Goal: Task Accomplishment & Management: Complete application form

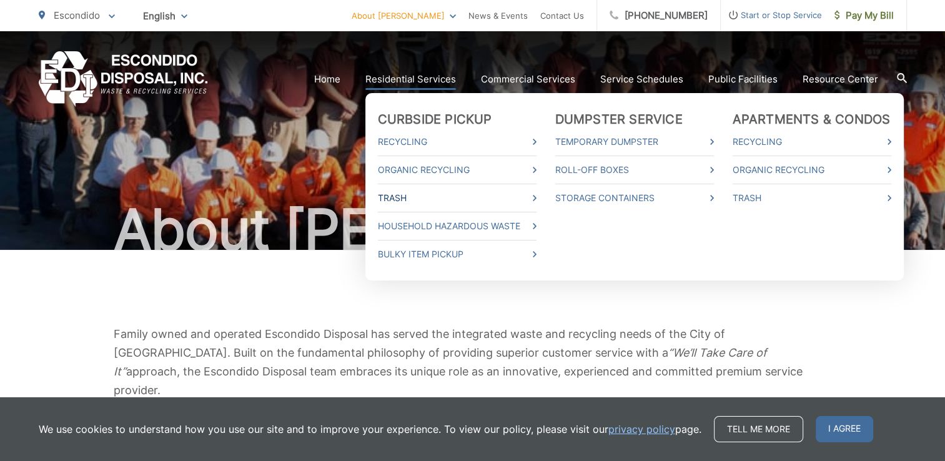
click at [410, 197] on link "Trash" at bounding box center [457, 197] width 159 height 15
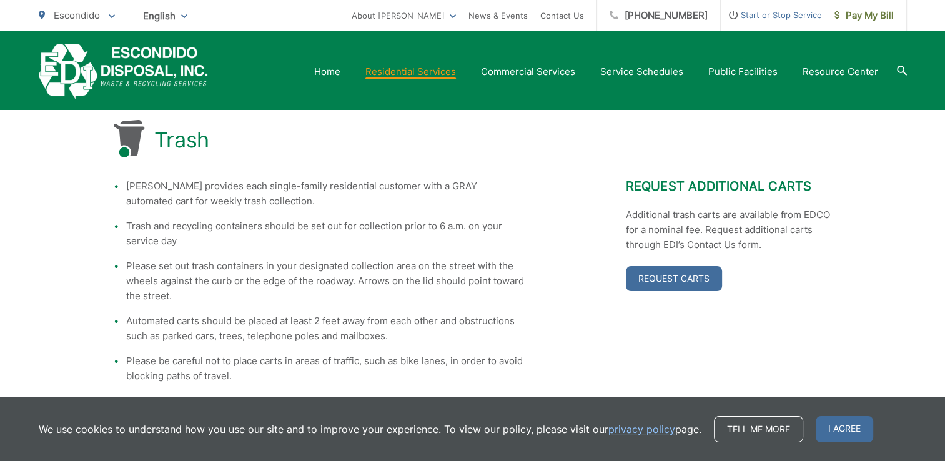
scroll to position [199, 0]
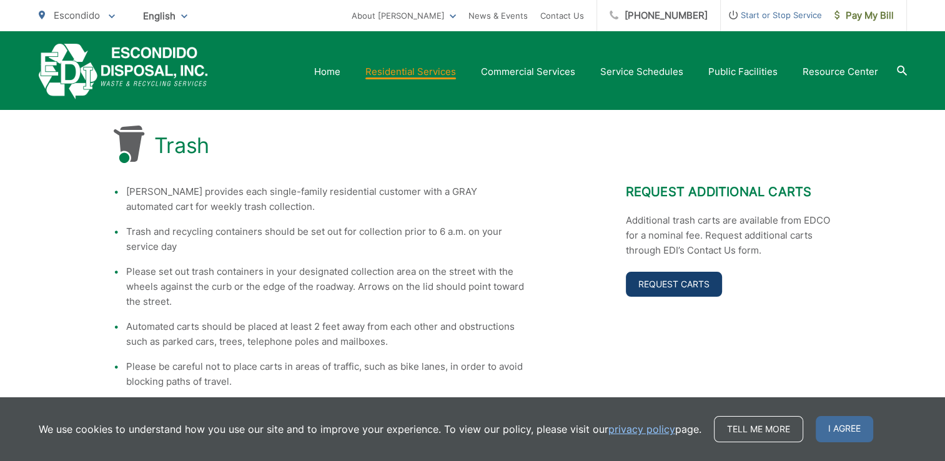
click at [669, 285] on link "Request Carts" at bounding box center [674, 284] width 96 height 25
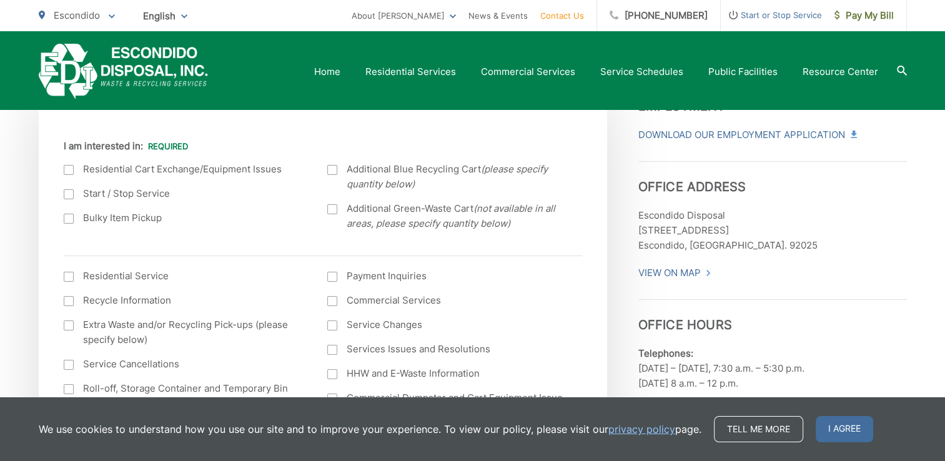
scroll to position [350, 0]
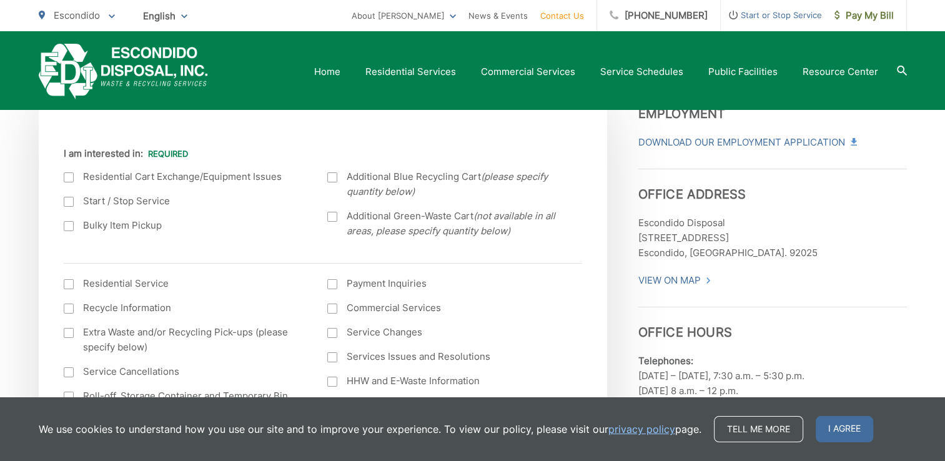
click at [335, 221] on div at bounding box center [332, 217] width 10 height 10
click at [0, 0] on input "Additional Green-Waste Cart (not available in all areas, please specify quantit…" at bounding box center [0, 0] width 0 height 0
click at [335, 221] on div at bounding box center [332, 217] width 10 height 10
click at [0, 0] on input "Additional Green-Waste Cart (not available in all areas, please specify quantit…" at bounding box center [0, 0] width 0 height 0
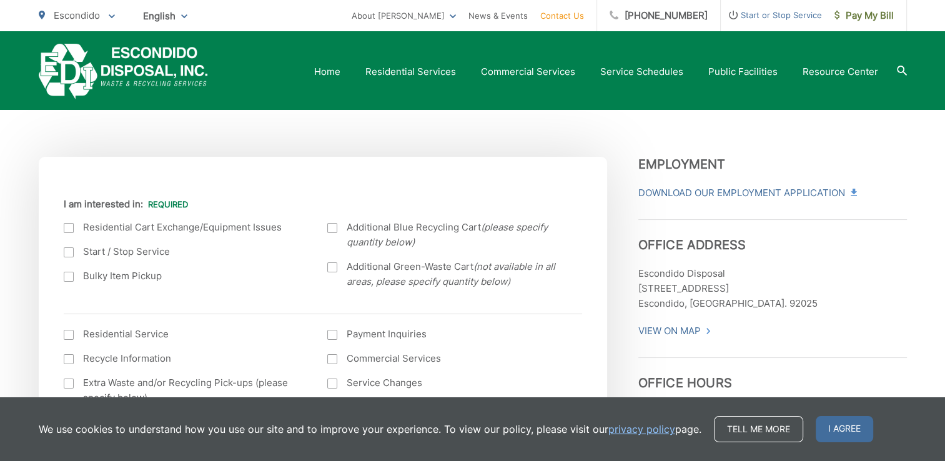
scroll to position [297, 0]
